Goal: Navigation & Orientation: Find specific page/section

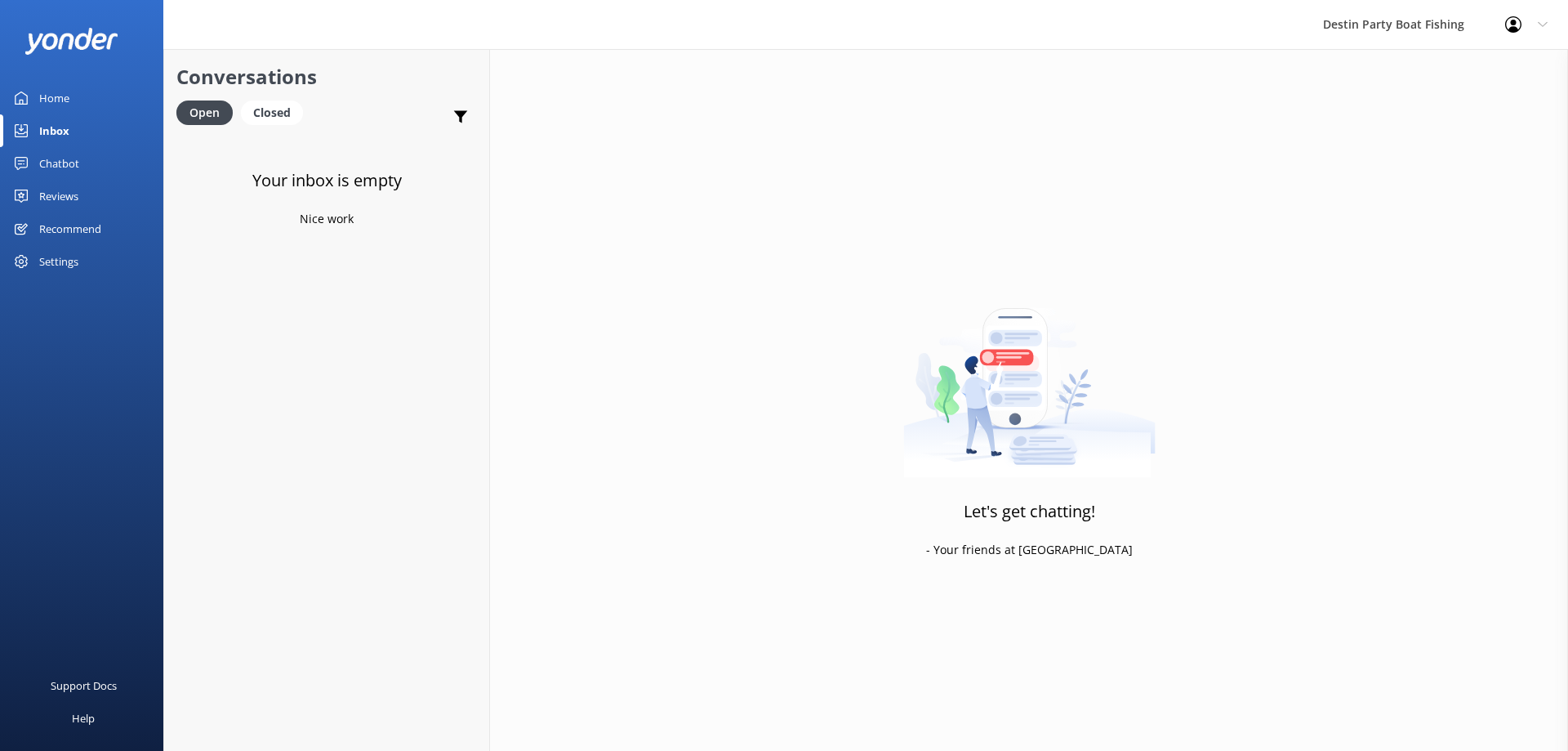
click at [56, 205] on div "Reviews" at bounding box center [58, 195] width 39 height 32
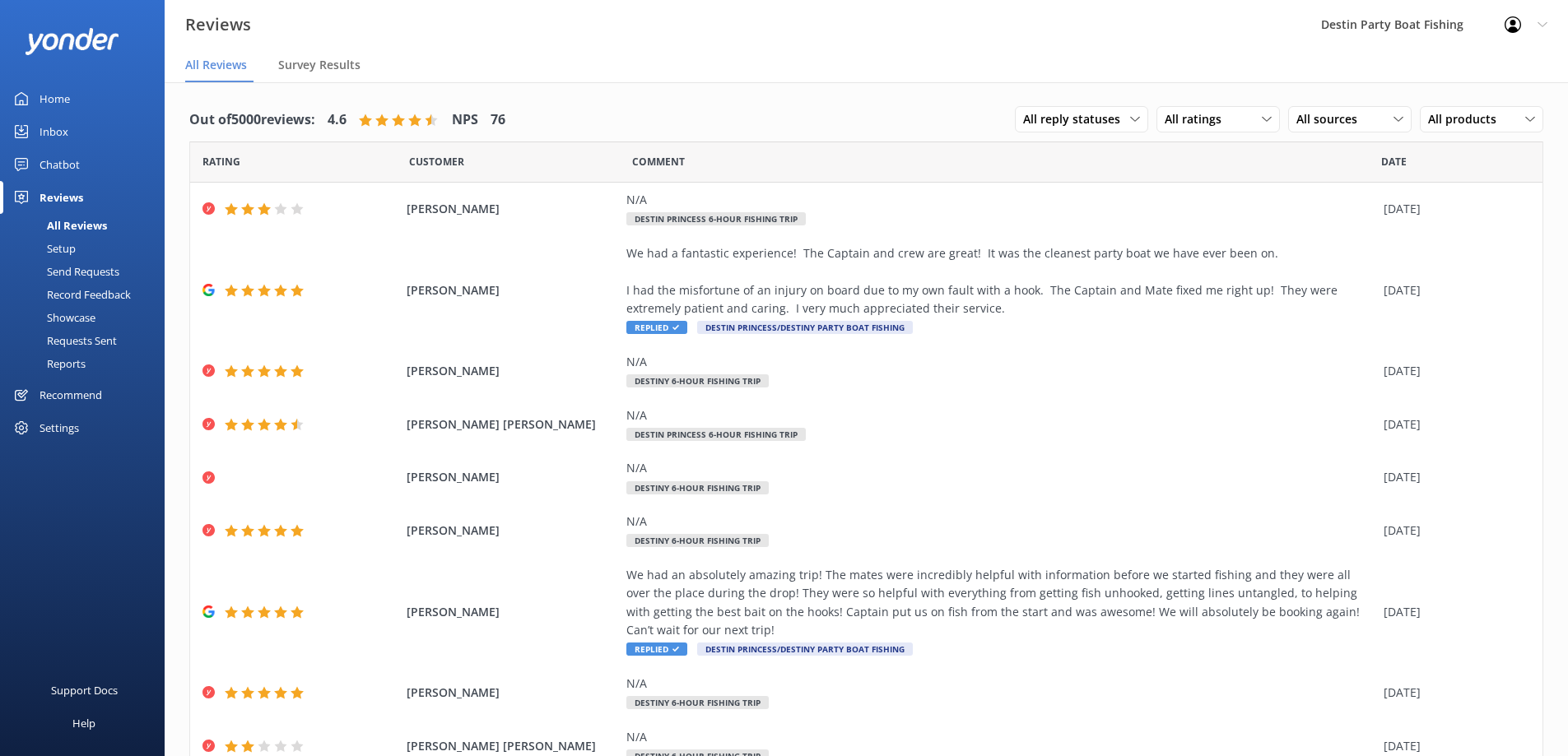
click at [64, 137] on div "Inbox" at bounding box center [53, 131] width 29 height 33
